Goal: Task Accomplishment & Management: Manage account settings

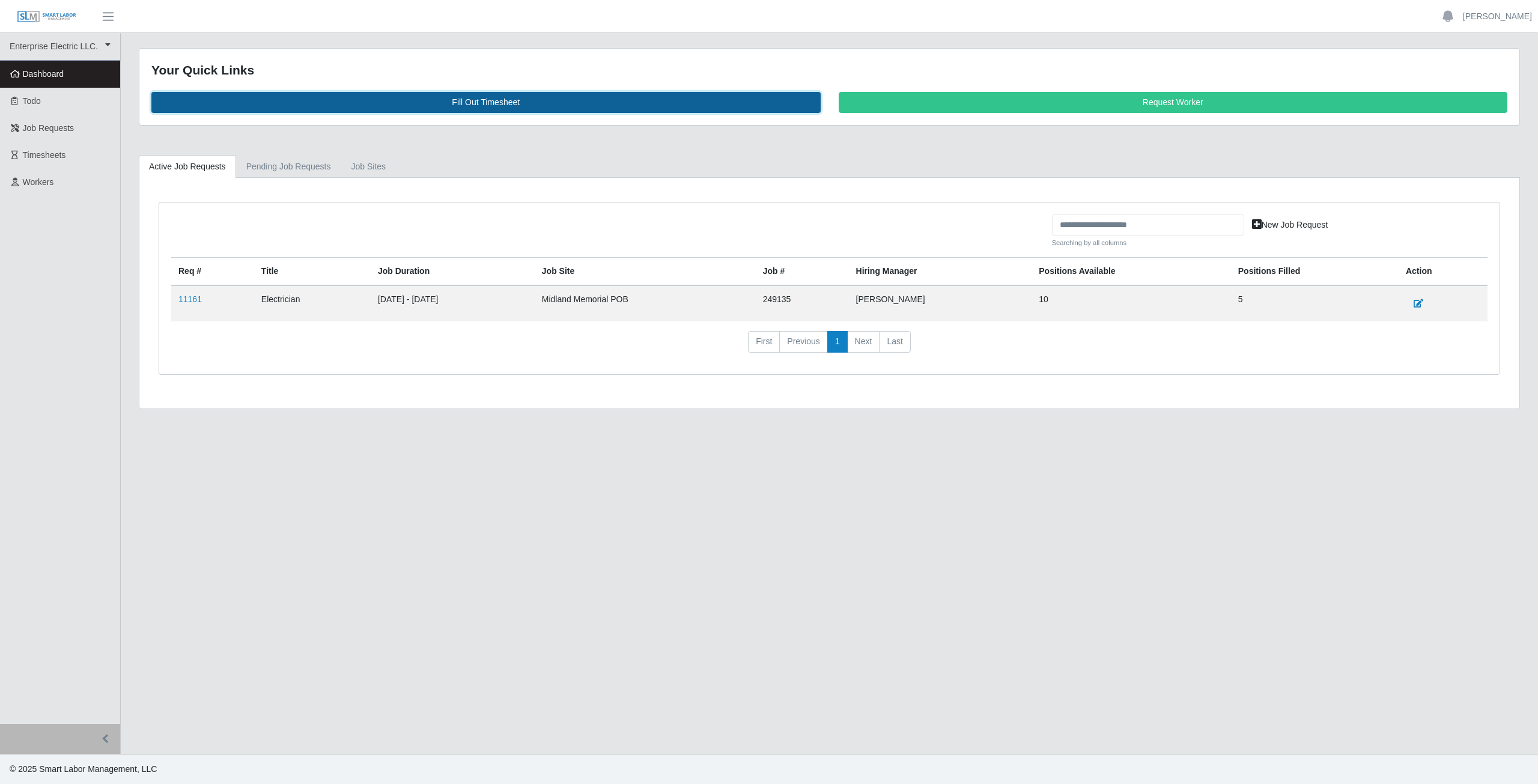
click at [489, 107] on link "Fill Out Timesheet" at bounding box center [485, 102] width 669 height 21
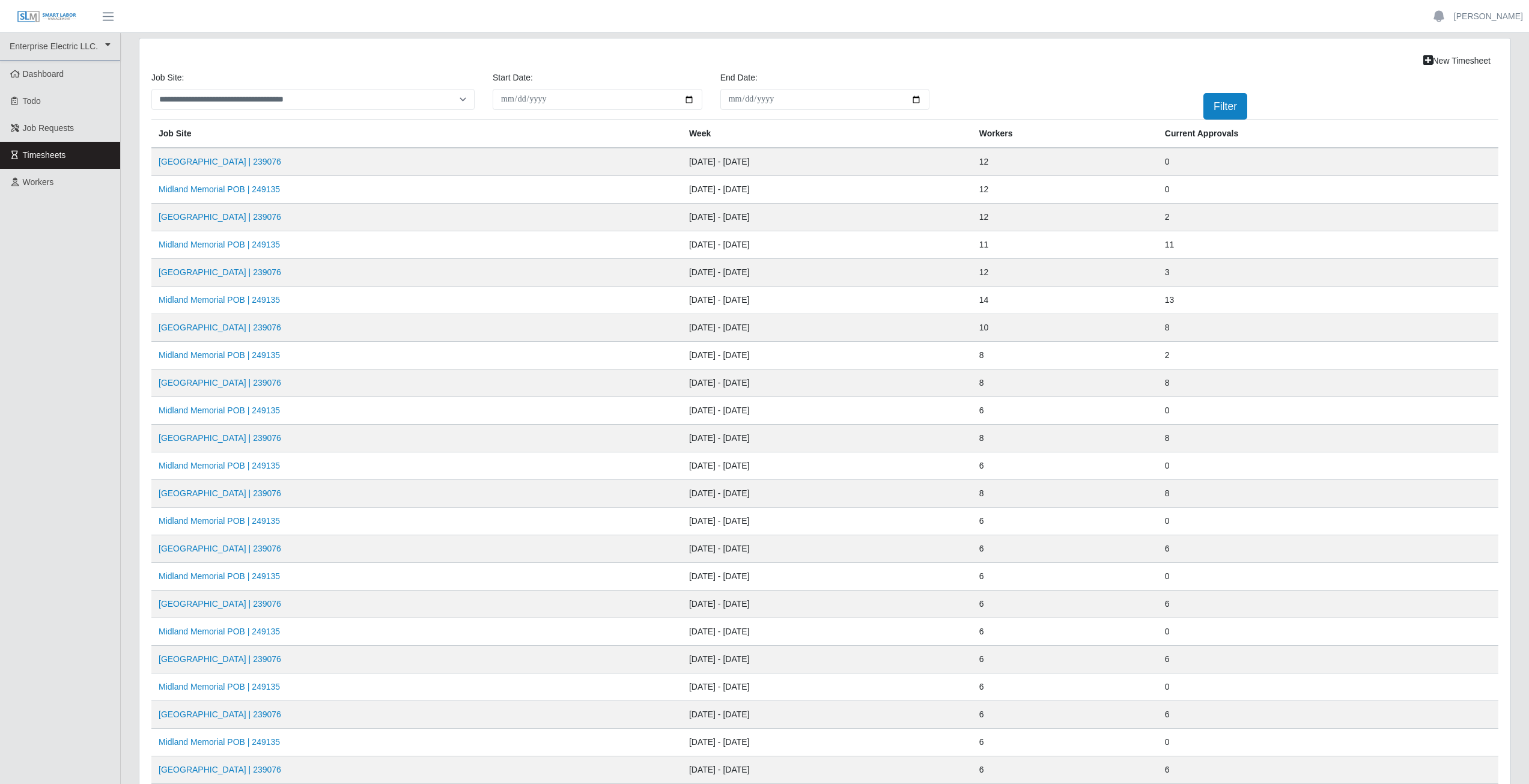
click at [291, 191] on td "Midland Memorial POB | 249135" at bounding box center [416, 190] width 530 height 28
click at [210, 191] on link "Midland Memorial POB | 249135" at bounding box center [219, 189] width 121 height 10
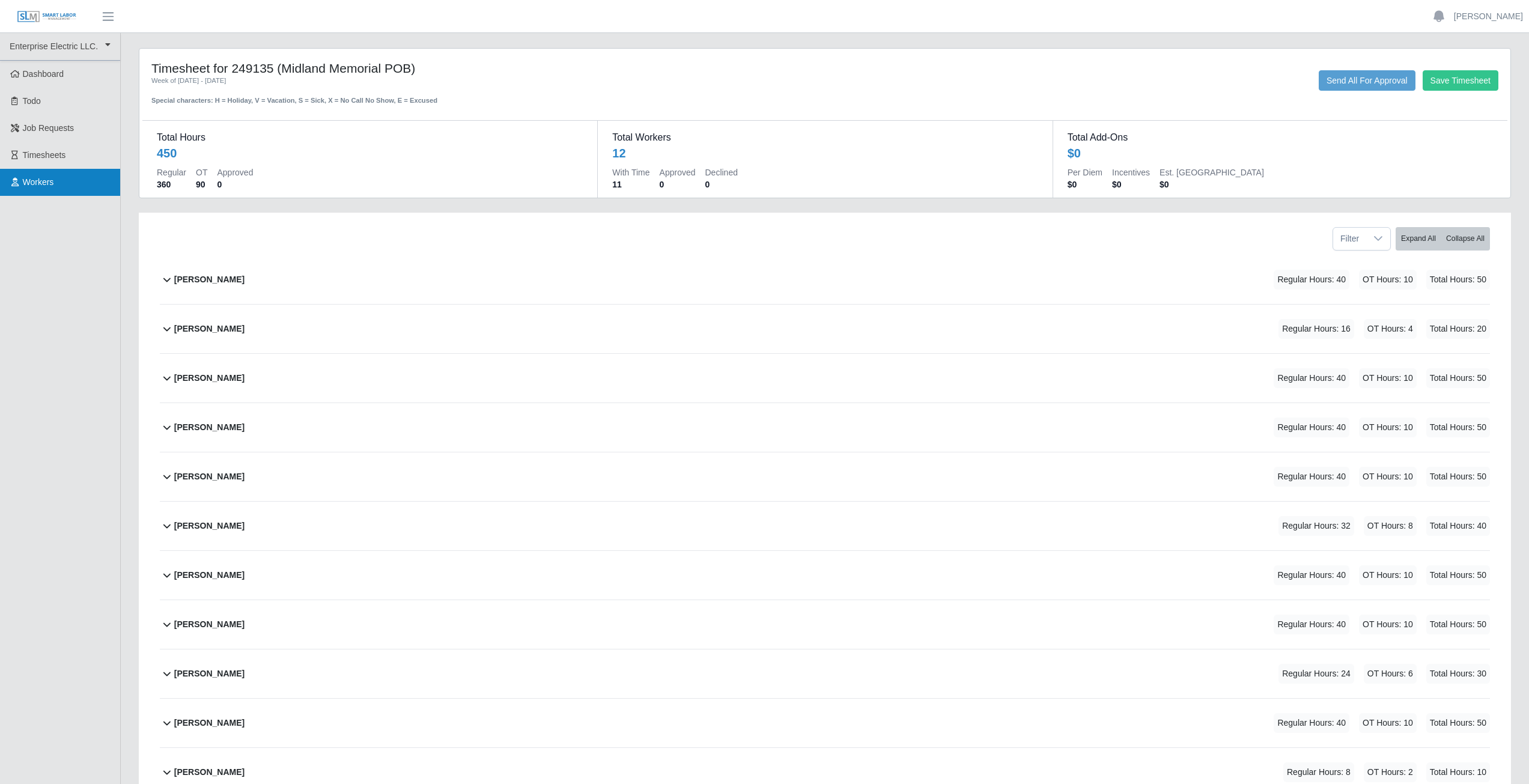
click at [35, 182] on span "Workers" at bounding box center [39, 182] width 31 height 10
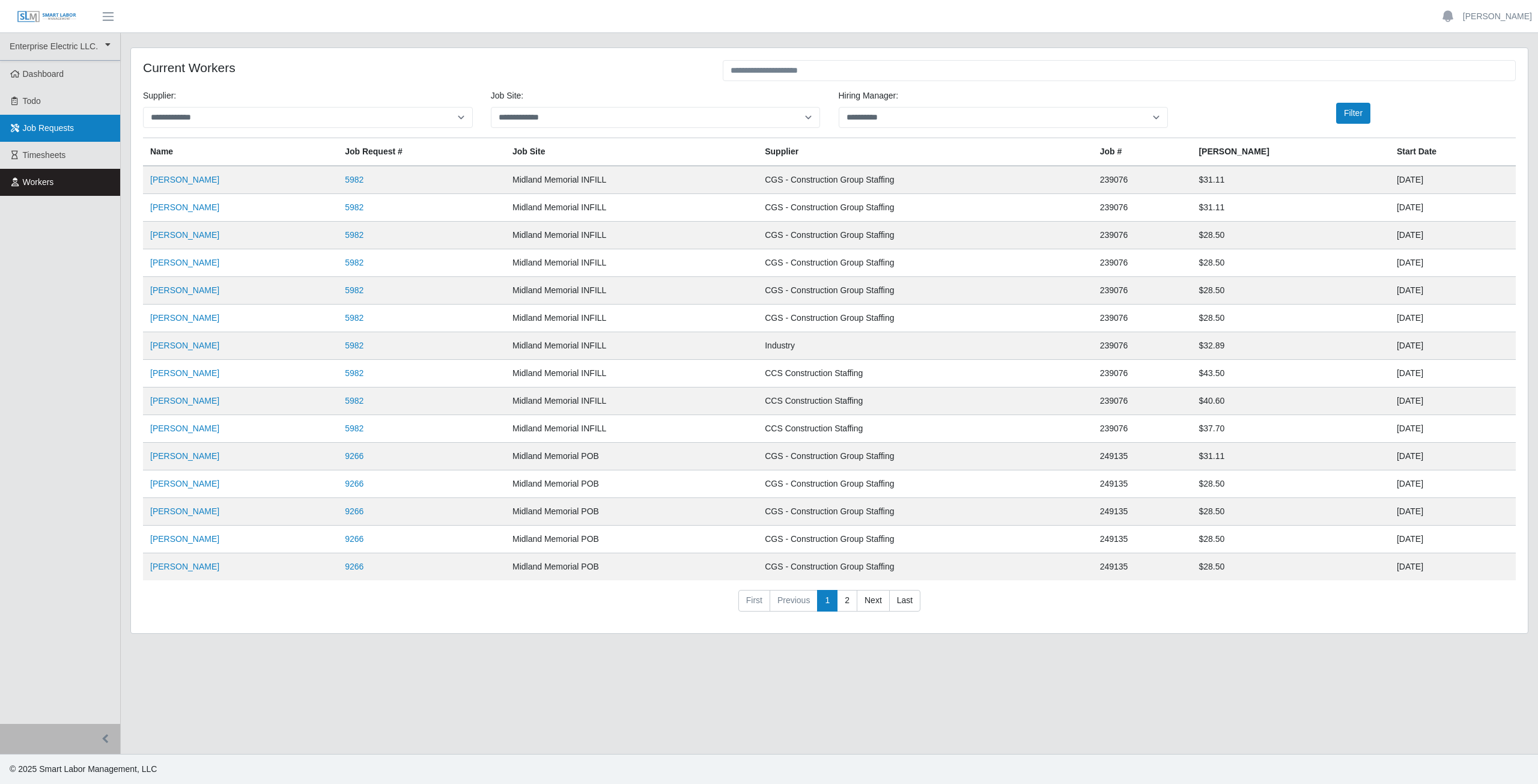
click at [12, 120] on link "Job Requests" at bounding box center [60, 129] width 121 height 27
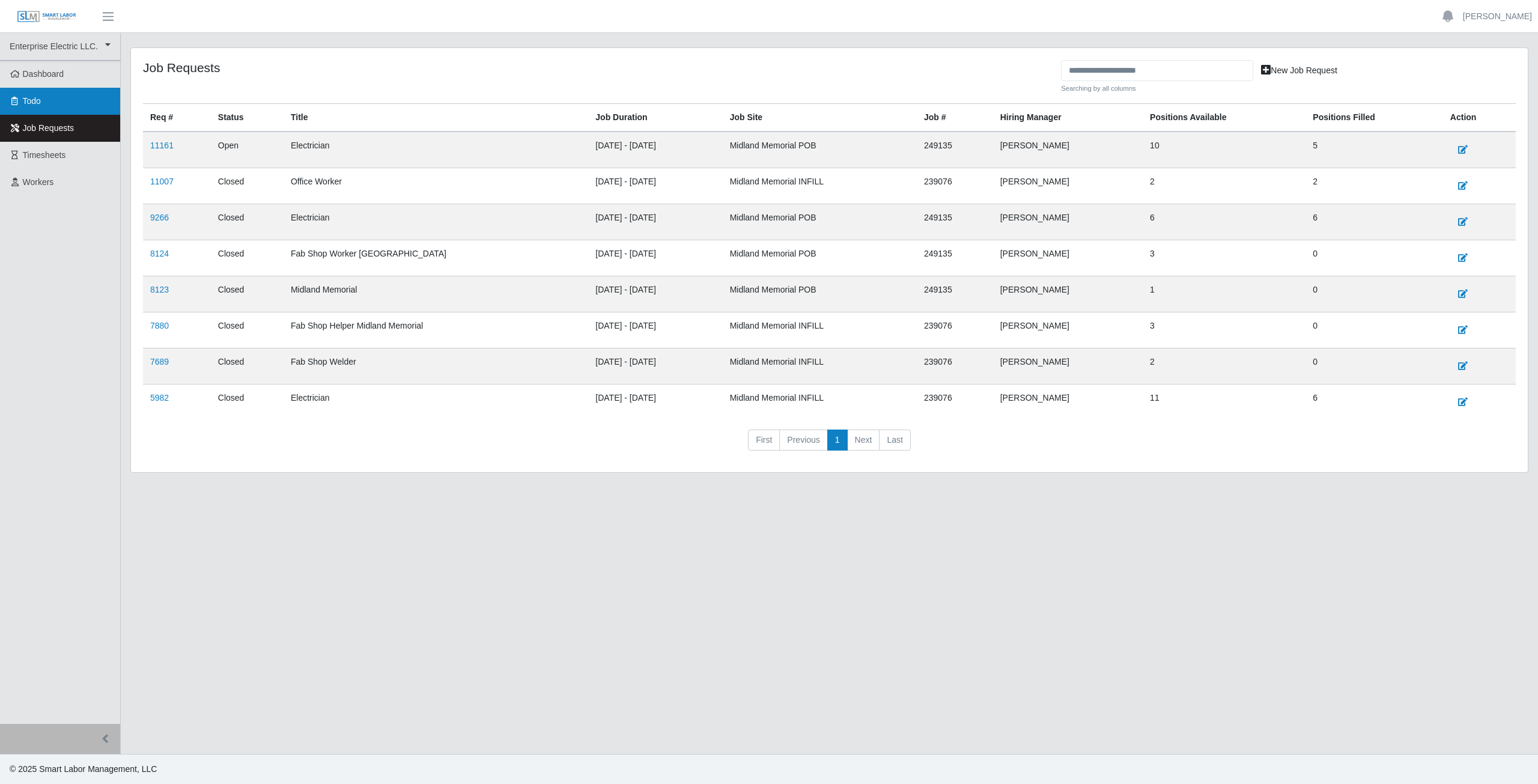
click at [31, 100] on span "Todo" at bounding box center [32, 101] width 18 height 10
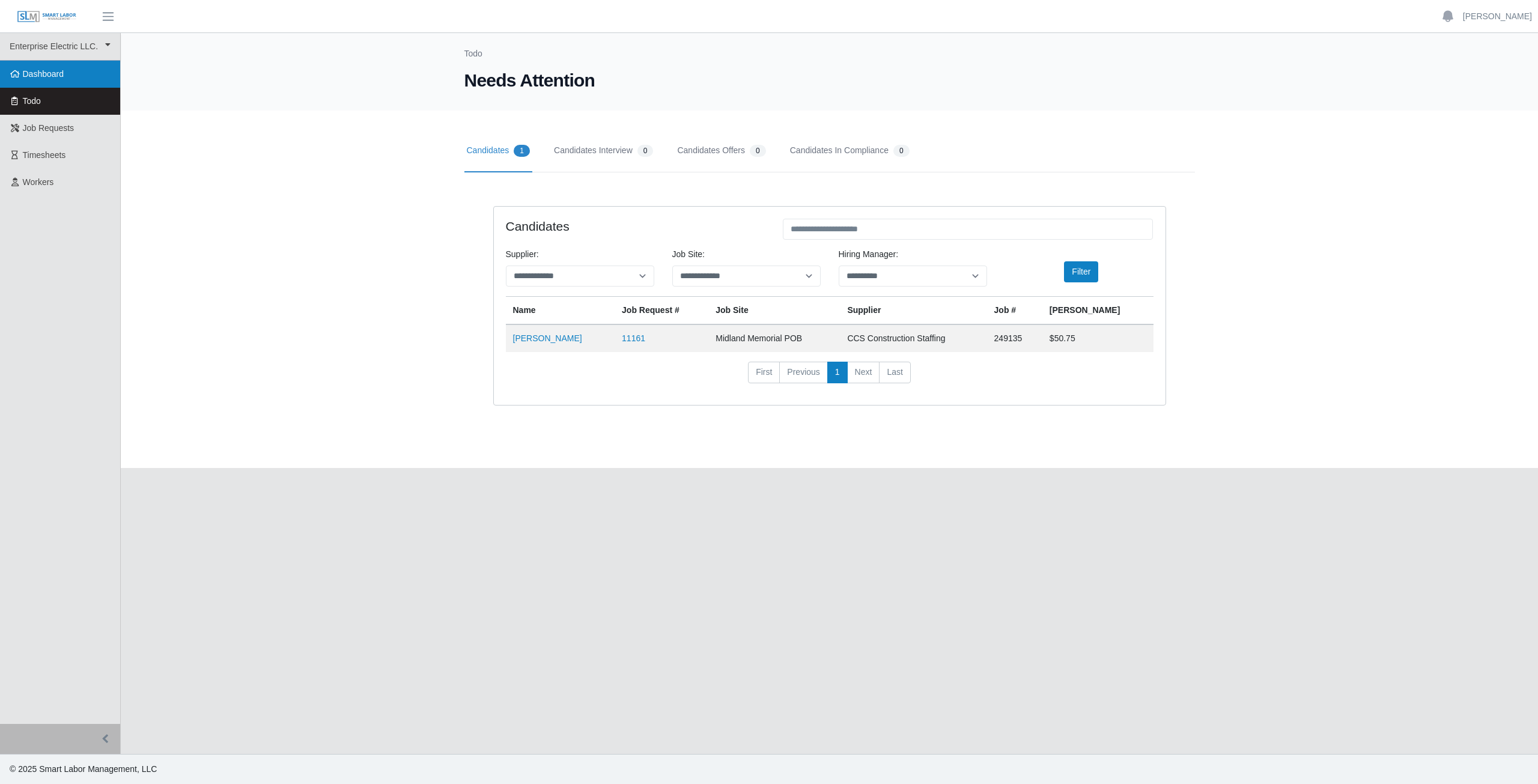
click at [33, 70] on span "Dashboard" at bounding box center [44, 74] width 42 height 10
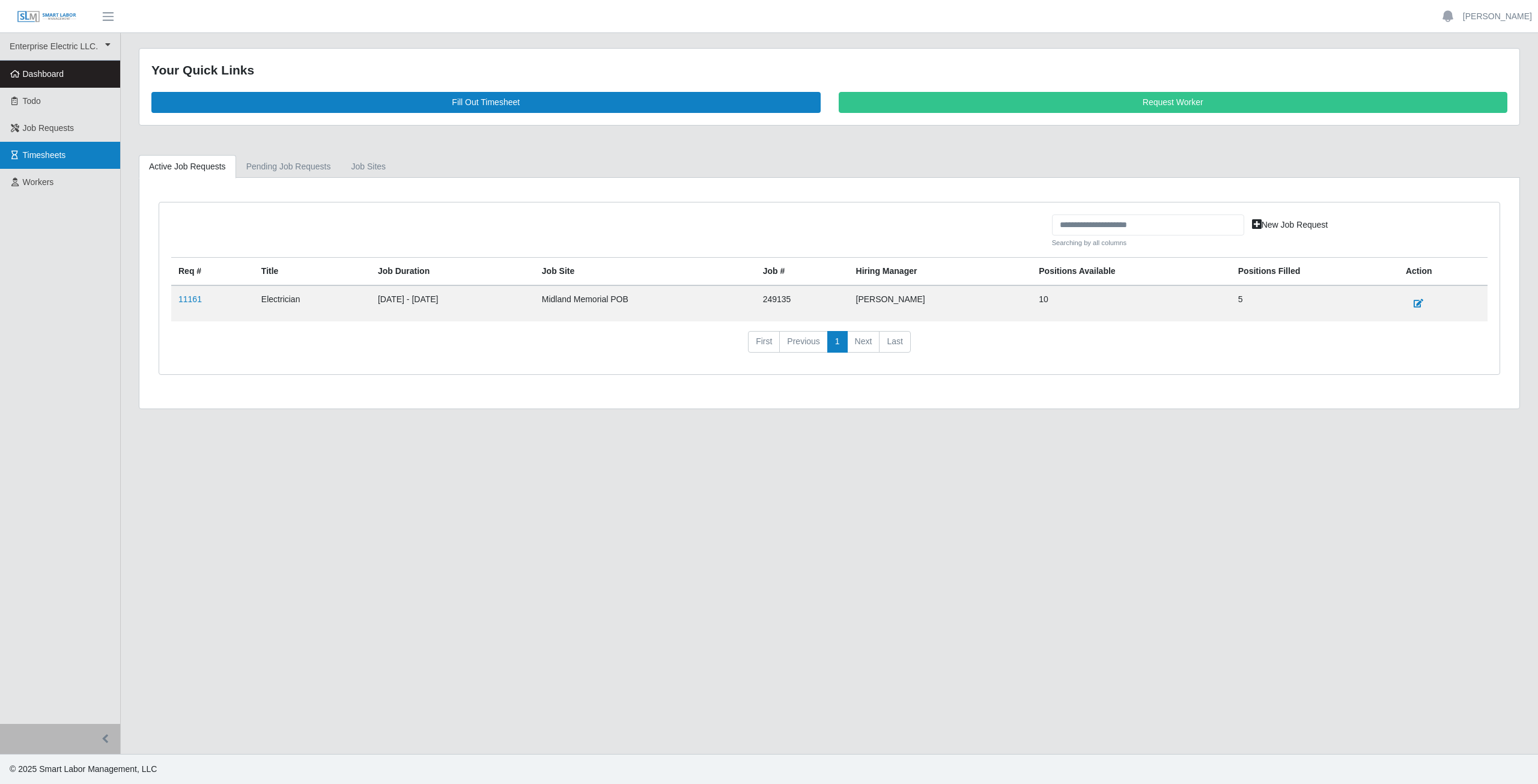
click at [49, 157] on span "Timesheets" at bounding box center [45, 155] width 44 height 10
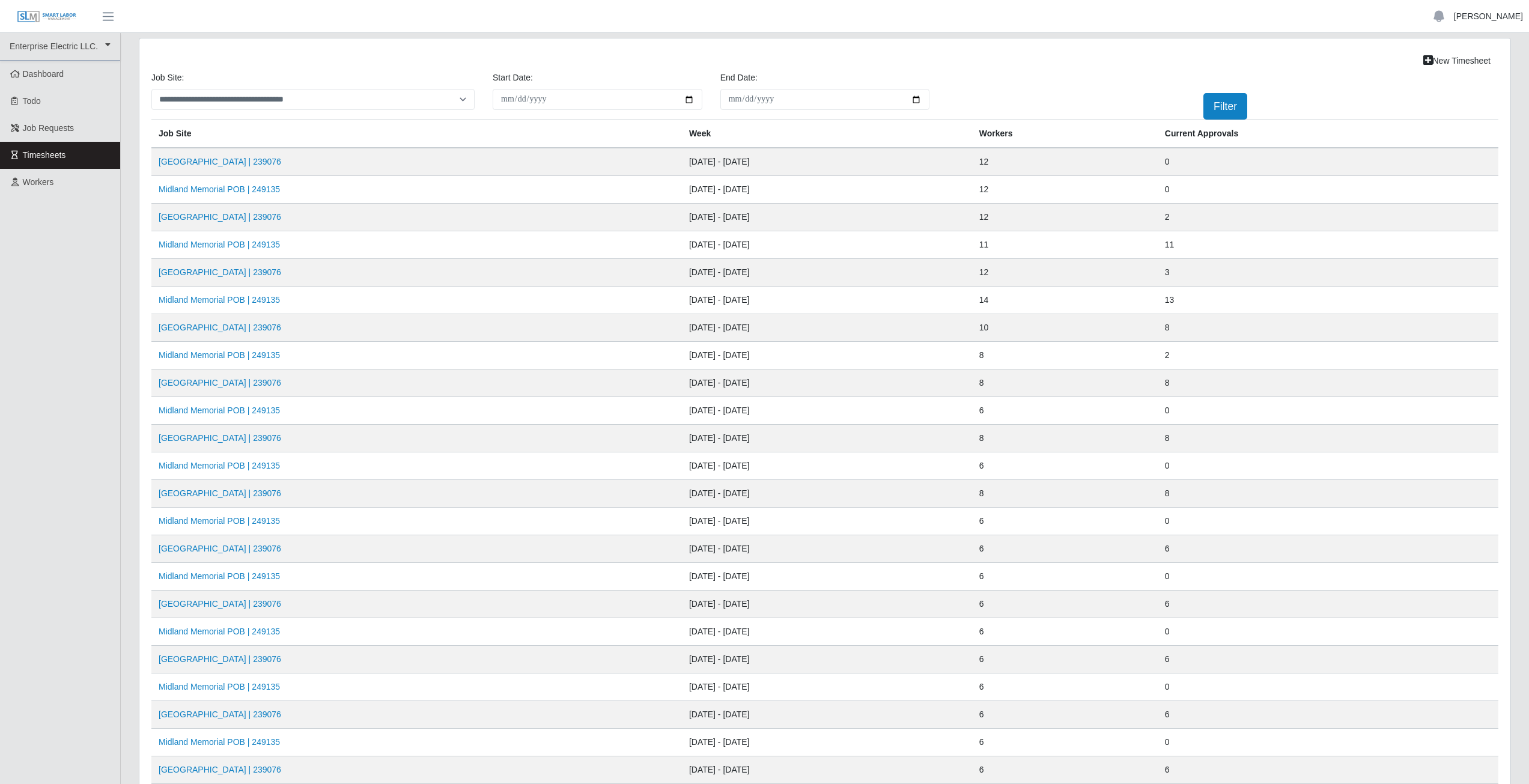
click at [1483, 16] on link "[PERSON_NAME]" at bounding box center [1488, 16] width 69 height 13
click at [1466, 88] on link "Logout" at bounding box center [1474, 83] width 108 height 25
